Goal: Task Accomplishment & Management: Complete application form

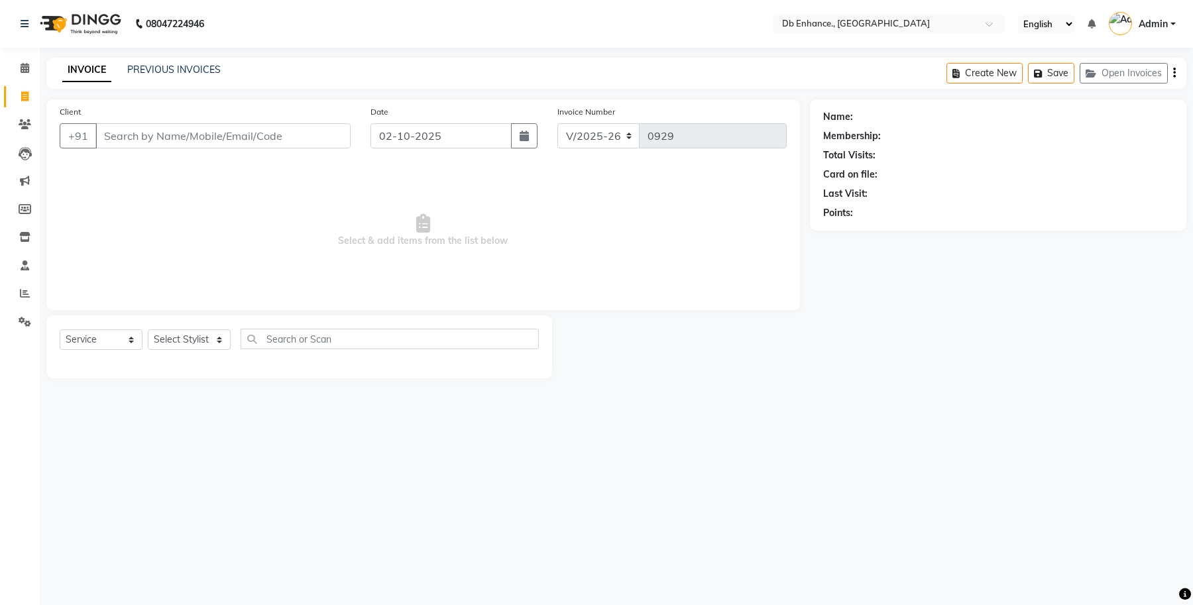
select select "4474"
select select "service"
click at [150, 133] on input "Client" at bounding box center [222, 135] width 255 height 25
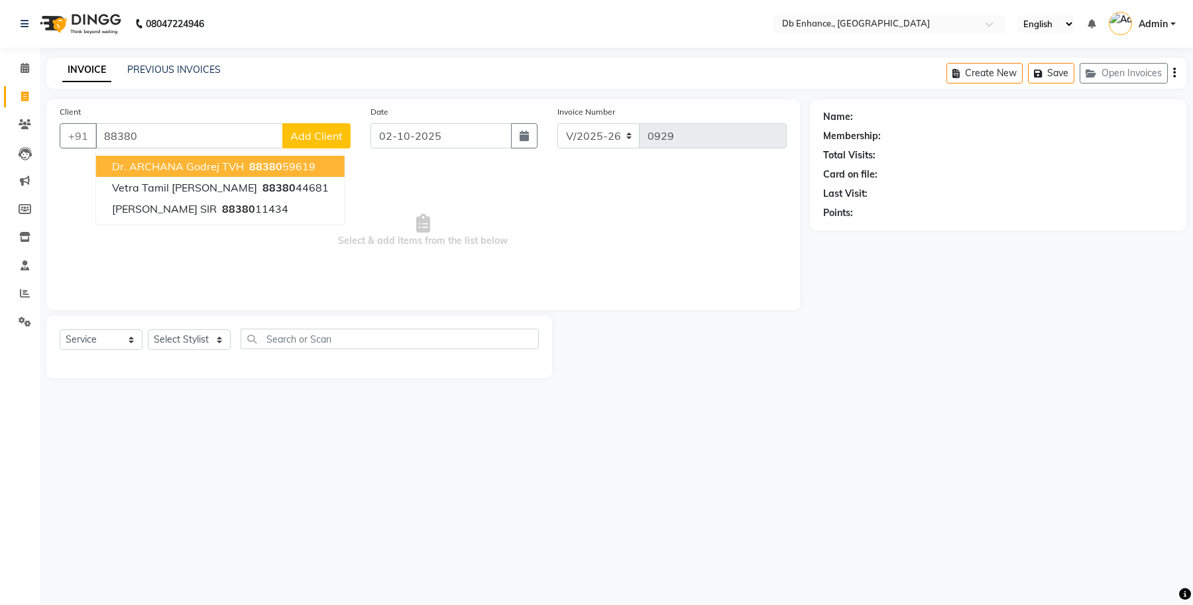
click at [209, 166] on span "Dr. ARCHANA godrej TVH" at bounding box center [178, 166] width 132 height 13
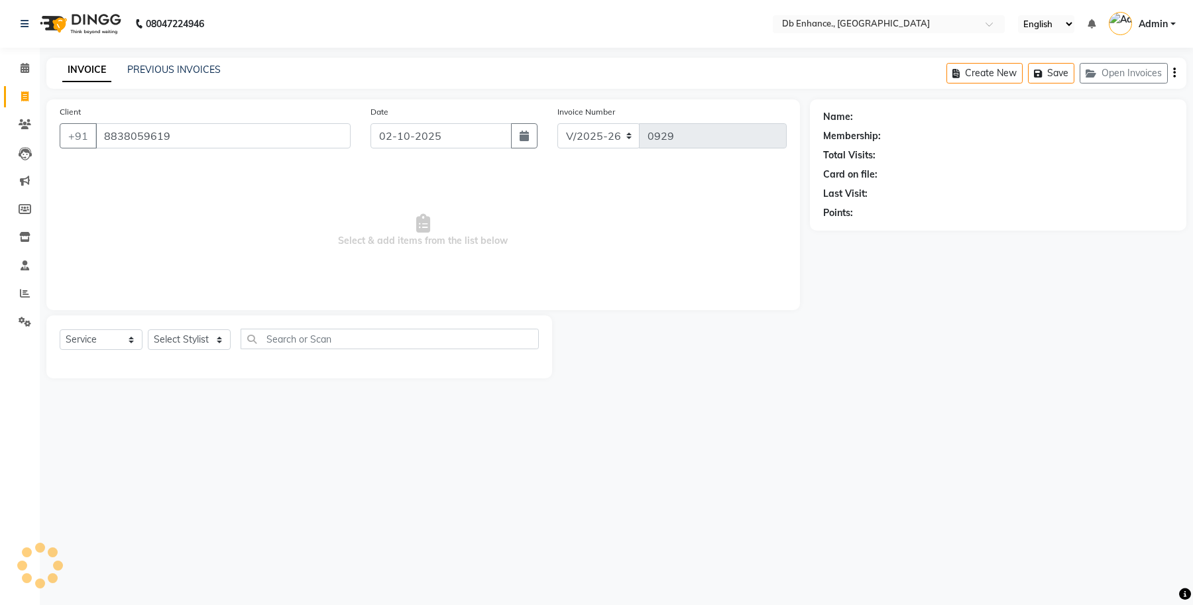
type input "8838059619"
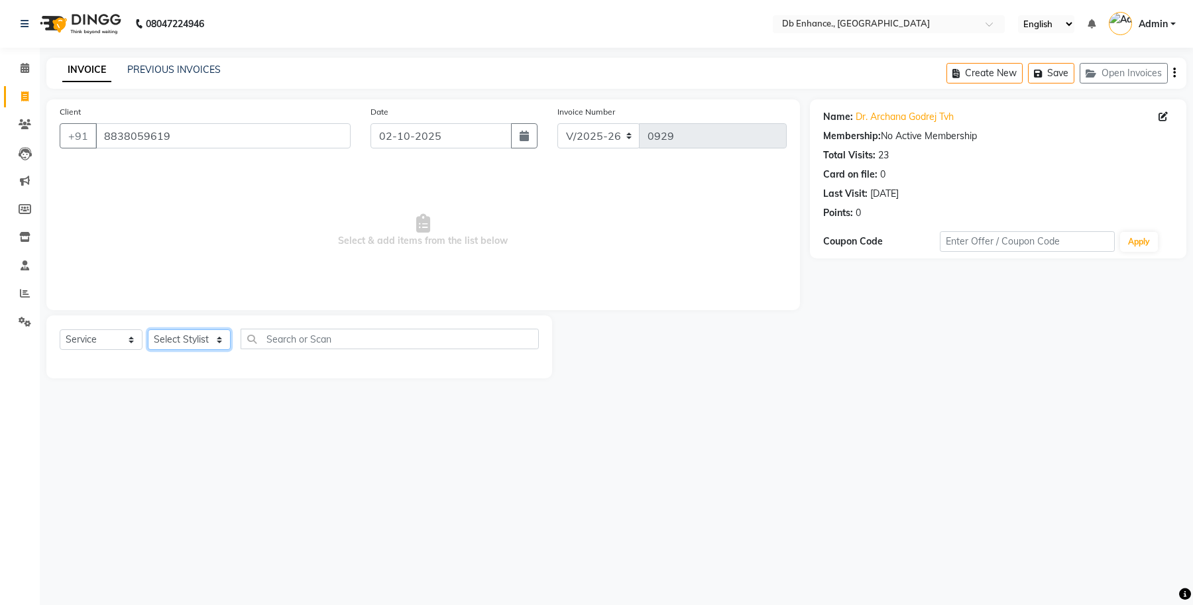
click at [222, 348] on select "Select Stylist [PERSON_NAME] [PERSON_NAME] [PERSON_NAME] [GEOGRAPHIC_DATA][PERS…" at bounding box center [189, 339] width 83 height 21
select select "92922"
click at [148, 329] on select "Select Stylist [PERSON_NAME] [PERSON_NAME] [PERSON_NAME] [GEOGRAPHIC_DATA][PERS…" at bounding box center [189, 339] width 83 height 21
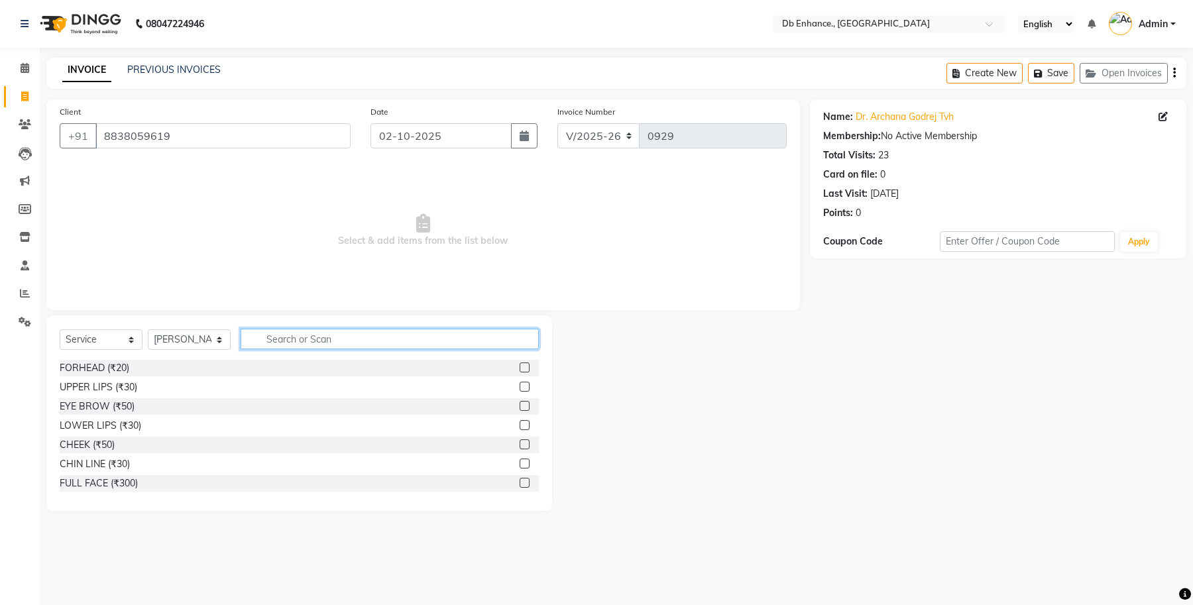
click at [299, 345] on input "text" at bounding box center [390, 339] width 298 height 21
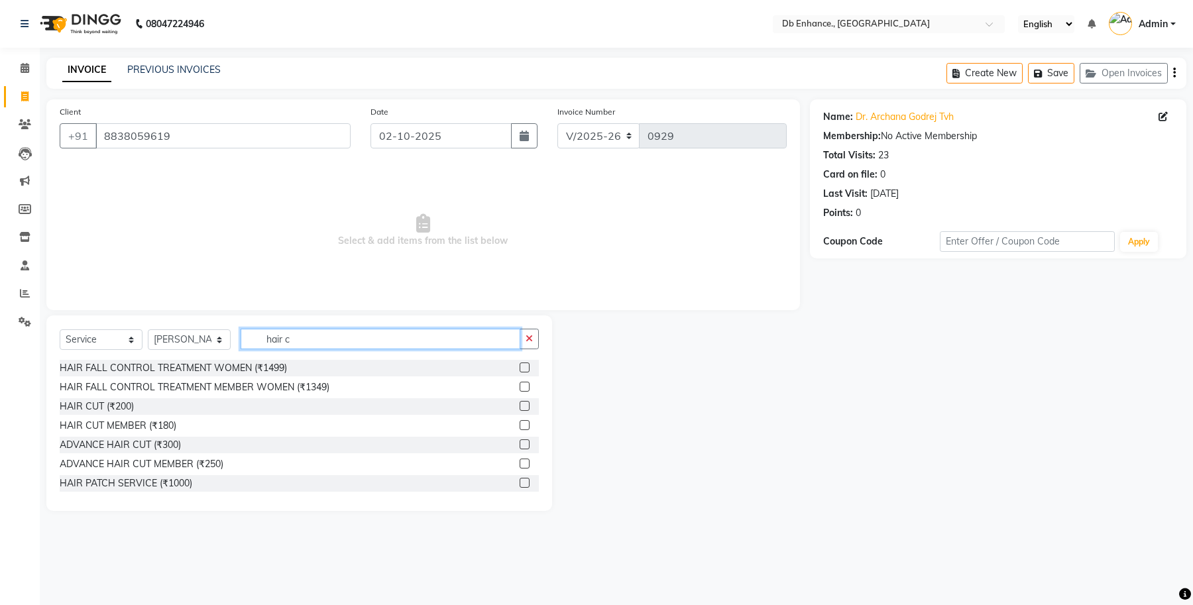
type input "hair c"
click at [519, 406] on label at bounding box center [524, 406] width 10 height 10
click at [519, 406] on input "checkbox" at bounding box center [523, 406] width 9 height 9
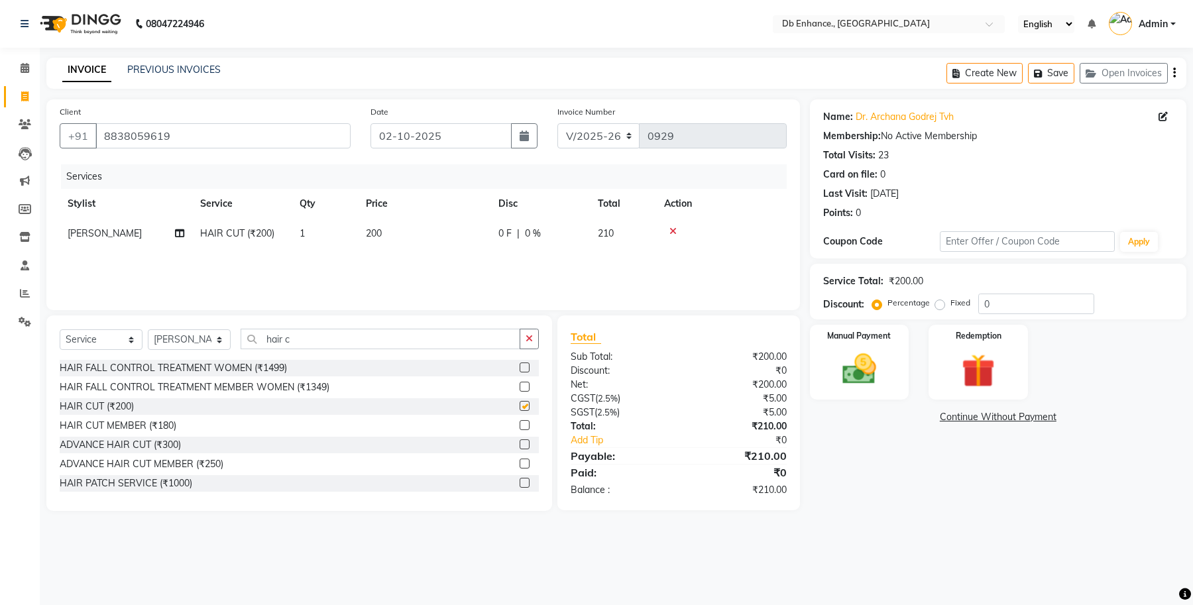
checkbox input "false"
click at [851, 355] on img at bounding box center [859, 369] width 56 height 40
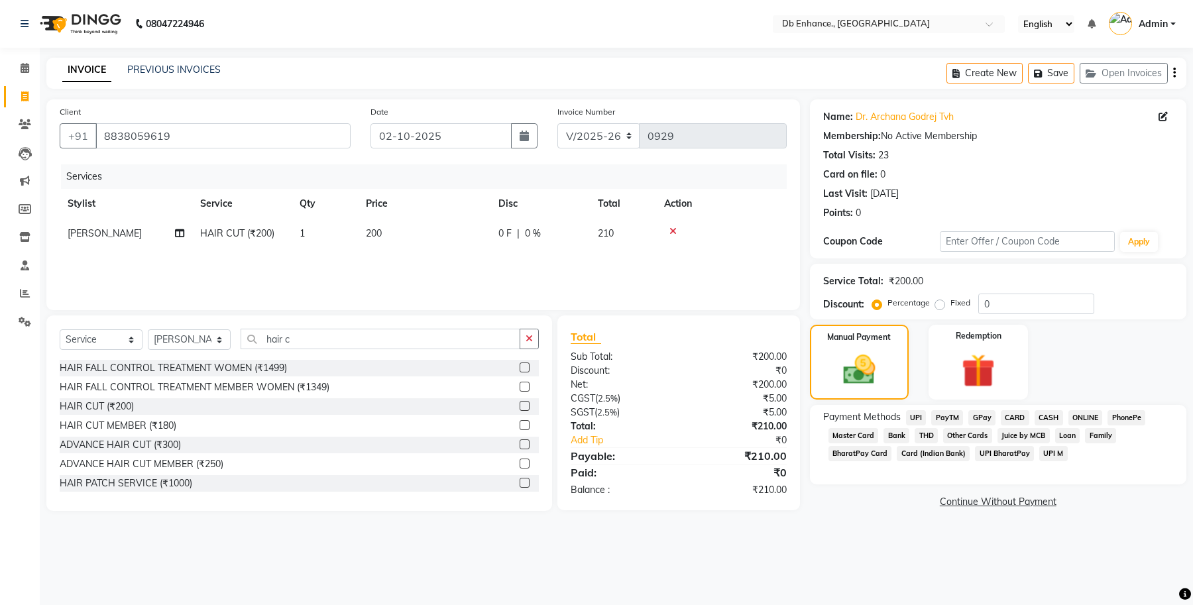
click at [1088, 415] on span "ONLINE" at bounding box center [1085, 417] width 34 height 15
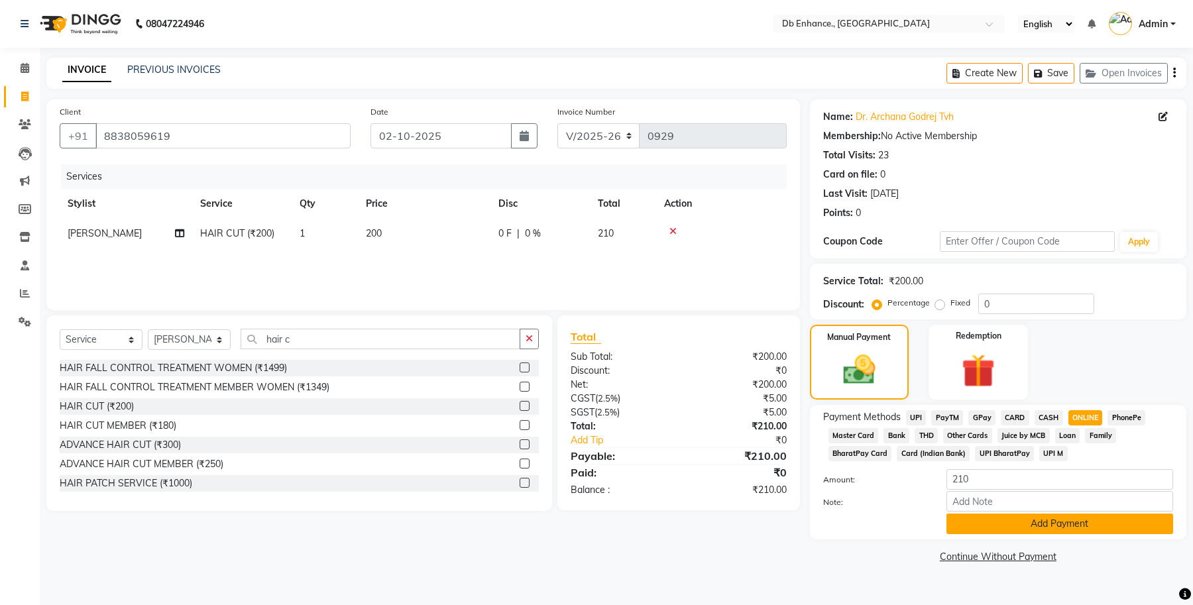
click at [1032, 522] on button "Add Payment" at bounding box center [1059, 524] width 227 height 21
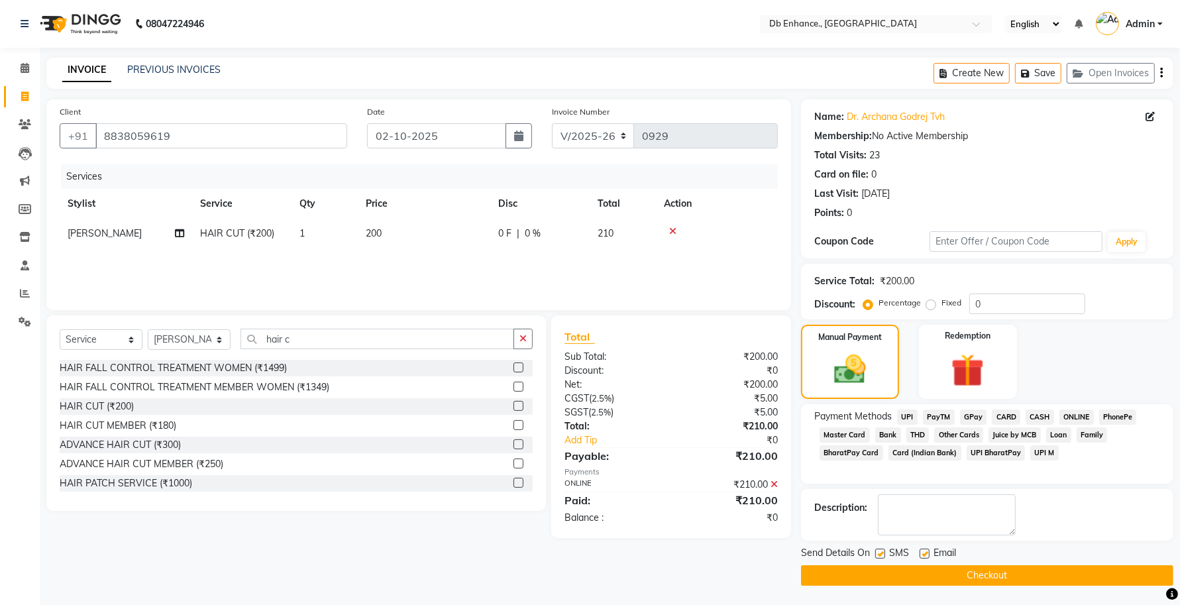
click at [922, 554] on label at bounding box center [925, 554] width 10 height 10
click at [922, 554] on input "checkbox" at bounding box center [924, 554] width 9 height 9
checkbox input "false"
click at [876, 557] on label at bounding box center [880, 554] width 10 height 10
click at [876, 557] on input "checkbox" at bounding box center [879, 554] width 9 height 9
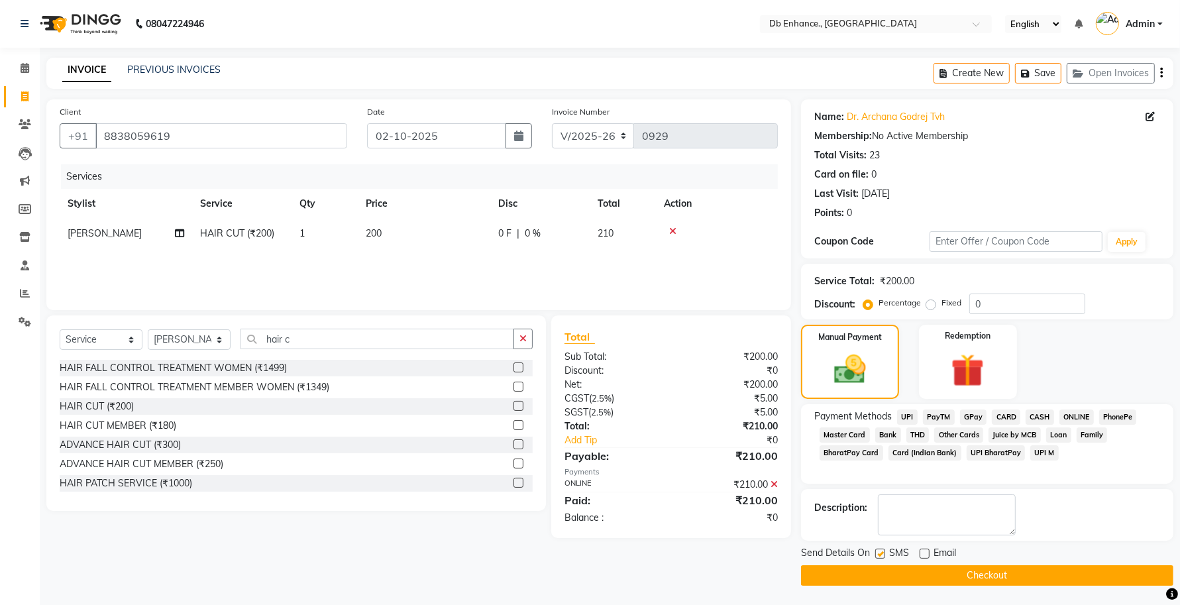
checkbox input "false"
click at [875, 565] on button "Checkout" at bounding box center [987, 575] width 372 height 21
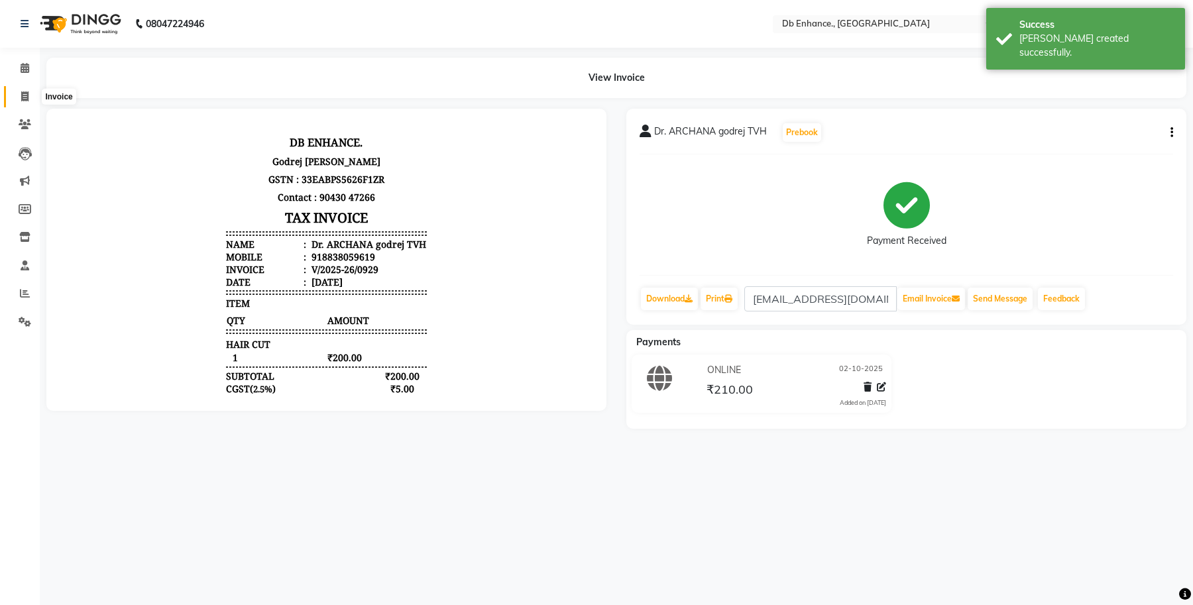
click at [27, 97] on icon at bounding box center [24, 96] width 7 height 10
select select "4474"
select select "service"
